Goal: Transaction & Acquisition: Purchase product/service

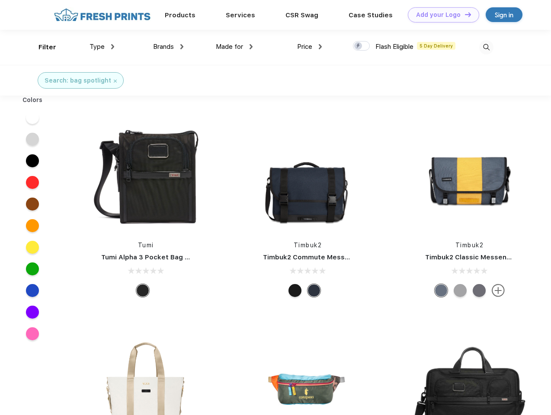
click at [440, 15] on link "Add your Logo Design Tool" at bounding box center [443, 14] width 71 height 15
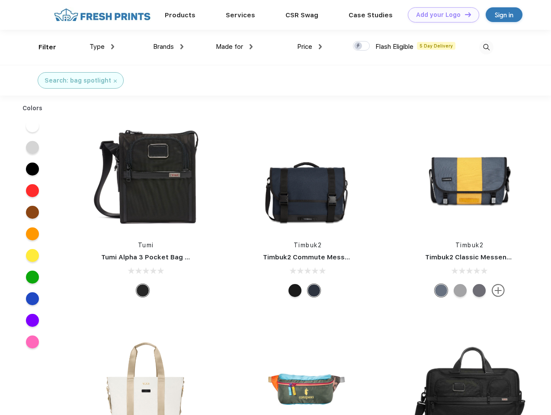
click at [0, 0] on div "Design Tool" at bounding box center [0, 0] width 0 height 0
click at [464, 14] on link "Add your Logo Design Tool" at bounding box center [443, 14] width 71 height 15
click at [41, 47] on div "Filter" at bounding box center [47, 47] width 18 height 10
click at [102, 47] on span "Type" at bounding box center [96, 47] width 15 height 8
click at [168, 47] on span "Brands" at bounding box center [163, 47] width 21 height 8
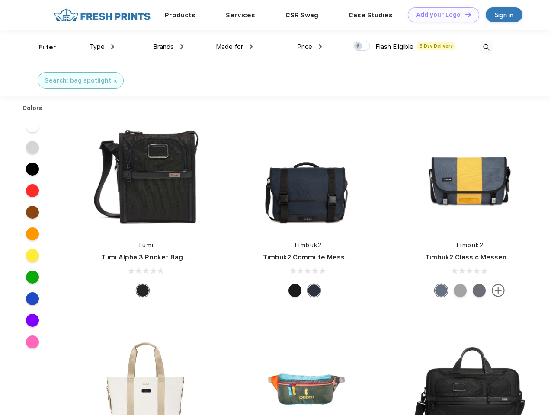
click at [234, 47] on span "Made for" at bounding box center [229, 47] width 27 height 8
click at [310, 47] on span "Price" at bounding box center [304, 47] width 15 height 8
click at [361, 46] on div at bounding box center [361, 46] width 17 height 10
click at [358, 46] on input "checkbox" at bounding box center [356, 44] width 6 height 6
click at [486, 47] on img at bounding box center [486, 47] width 14 height 14
